Goal: Task Accomplishment & Management: Manage account settings

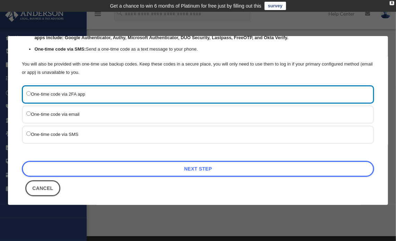
scroll to position [69, 0]
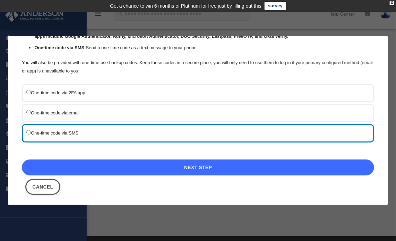
click at [199, 166] on link "Next Step" at bounding box center [198, 167] width 352 height 16
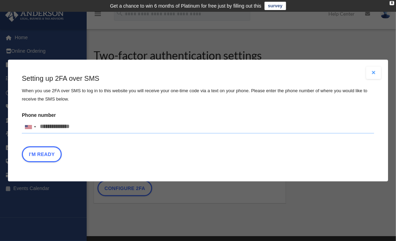
click at [55, 127] on input "Phone number [GEOGRAPHIC_DATA] +1 [GEOGRAPHIC_DATA] +44 [GEOGRAPHIC_DATA] (‫[GE…" at bounding box center [198, 127] width 352 height 14
type input "**********"
click at [49, 155] on button "I'm Ready" at bounding box center [42, 154] width 40 height 16
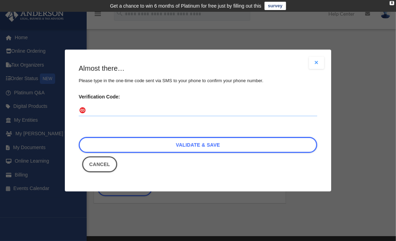
click at [113, 109] on input "Verification Code:" at bounding box center [198, 110] width 238 height 11
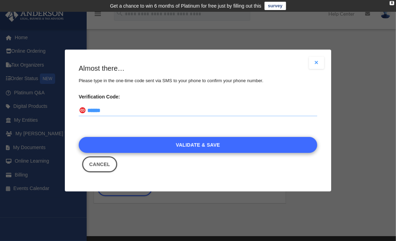
type input "******"
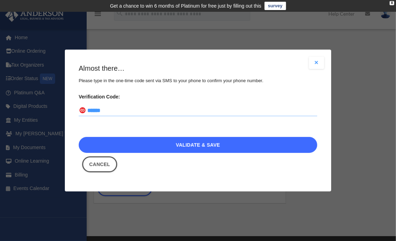
click at [205, 148] on link "Validate & Save" at bounding box center [198, 145] width 238 height 16
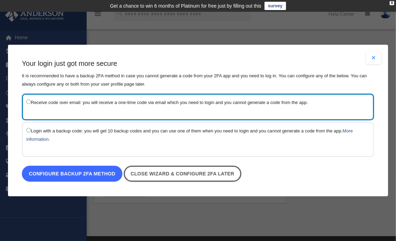
click at [86, 172] on link "Configure backup 2FA method" at bounding box center [72, 174] width 101 height 16
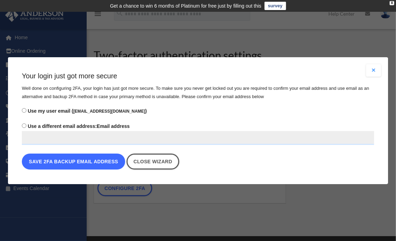
click at [86, 160] on button "Save 2FA backup email address" at bounding box center [73, 162] width 103 height 16
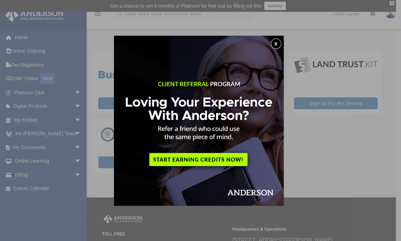
click at [276, 44] on button "x" at bounding box center [276, 43] width 10 height 10
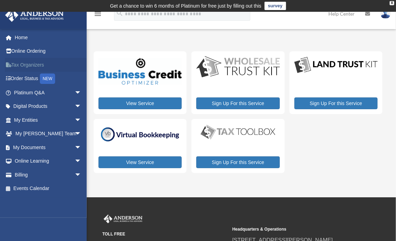
click at [36, 65] on link "Tax Organizers" at bounding box center [48, 65] width 87 height 14
click at [31, 63] on link "Tax Organizers" at bounding box center [48, 65] width 87 height 14
click at [37, 120] on link "My Entities arrow_drop_down" at bounding box center [48, 120] width 87 height 14
click at [75, 120] on span "arrow_drop_down" at bounding box center [82, 120] width 14 height 14
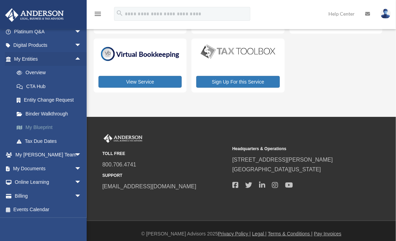
scroll to position [86, 0]
